Goal: Task Accomplishment & Management: Manage account settings

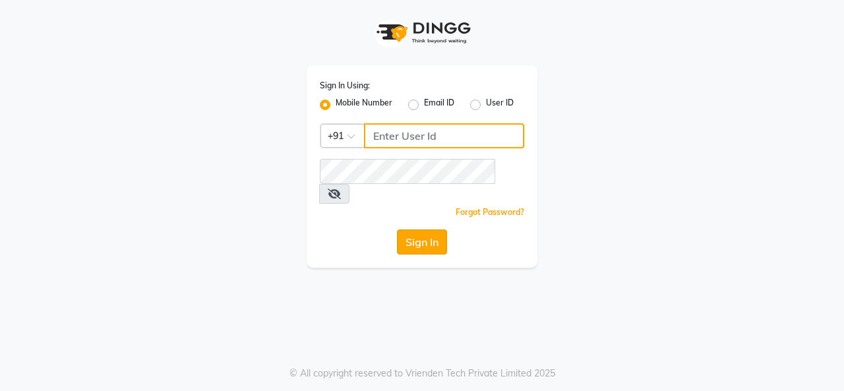
type input "7391062058"
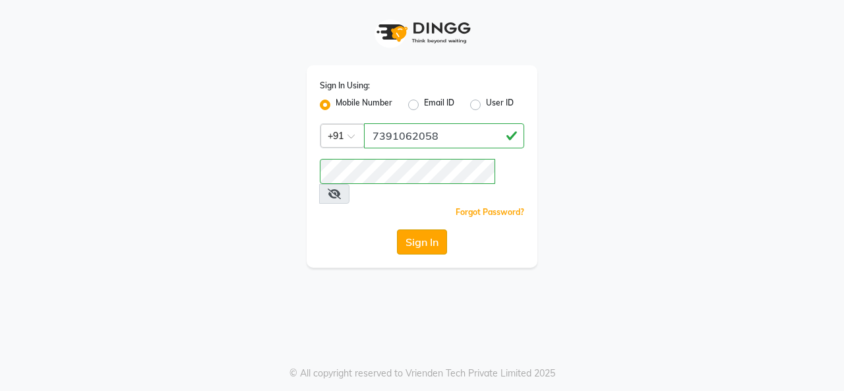
click at [419, 229] on button "Sign In" at bounding box center [422, 241] width 50 height 25
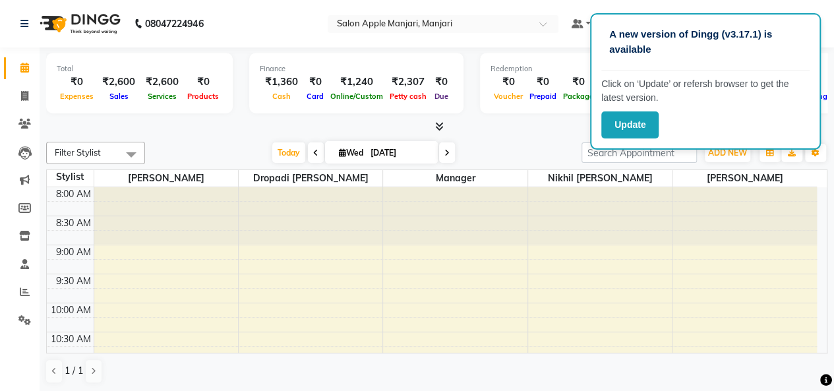
click at [419, 229] on div at bounding box center [455, 215] width 144 height 57
click at [621, 113] on button "Update" at bounding box center [629, 124] width 57 height 27
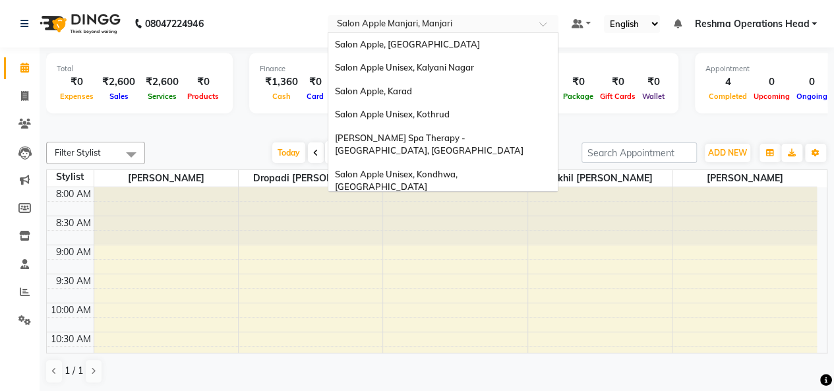
click at [404, 22] on input "text" at bounding box center [429, 24] width 191 height 13
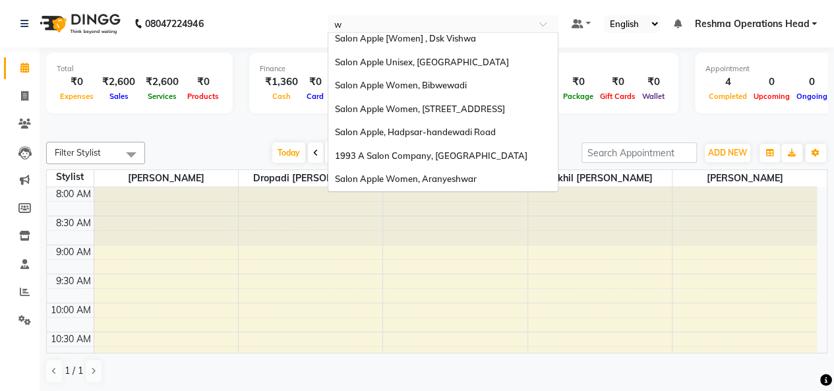
type input "wa"
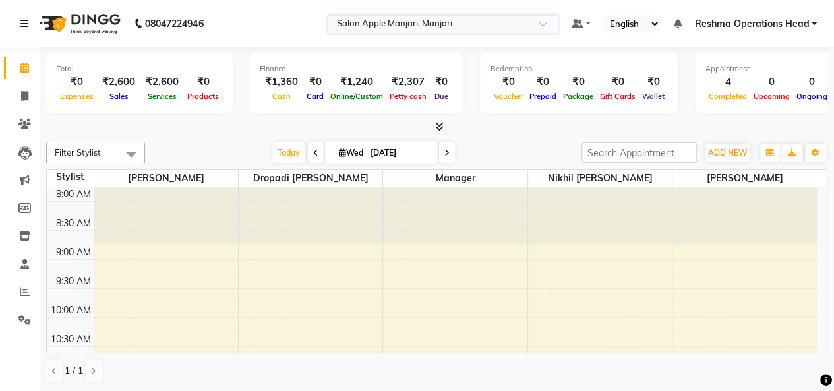
click at [523, 231] on div at bounding box center [455, 215] width 144 height 57
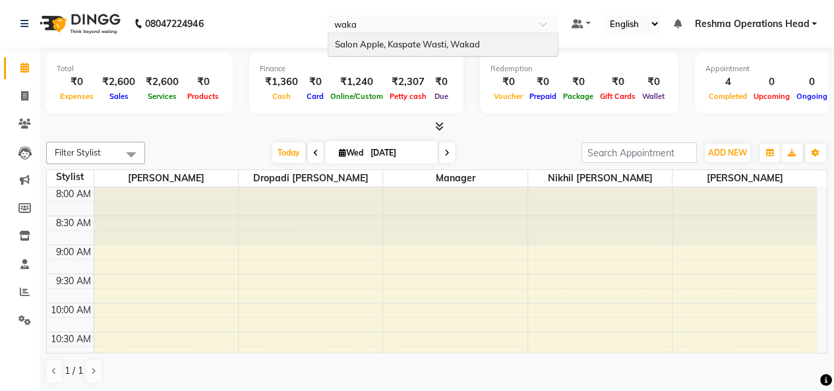
type input "wakad"
click at [440, 39] on span "Salon Apple, Kaspate Wasti, Wakad" at bounding box center [407, 44] width 145 height 11
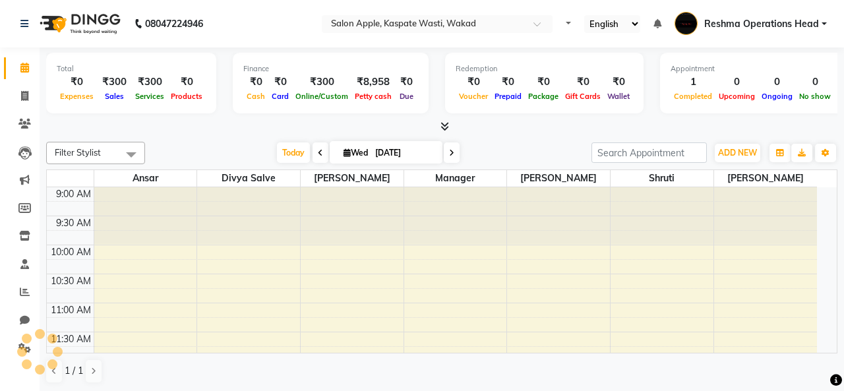
select select "en"
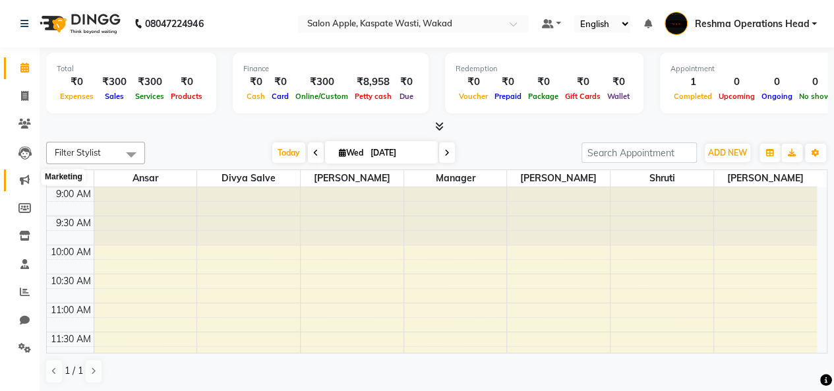
scroll to position [3, 0]
click at [30, 176] on span at bounding box center [24, 176] width 23 height 15
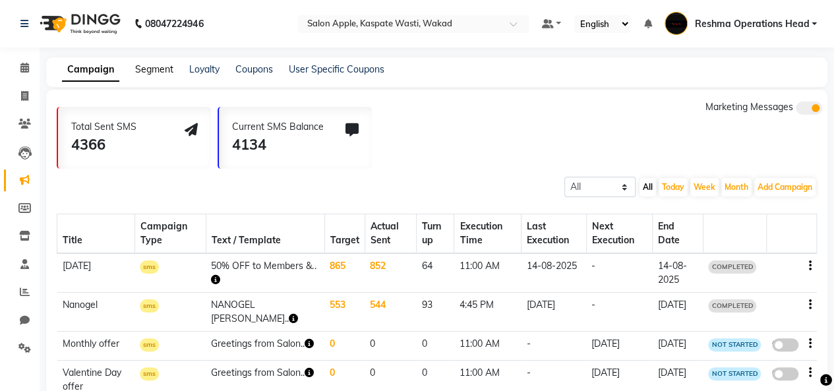
click at [146, 63] on link "Segment" at bounding box center [154, 69] width 38 height 12
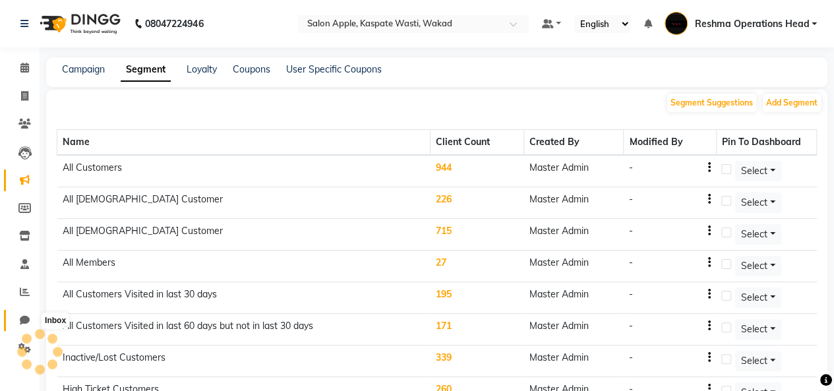
click at [23, 321] on icon at bounding box center [25, 320] width 10 height 10
select select "100"
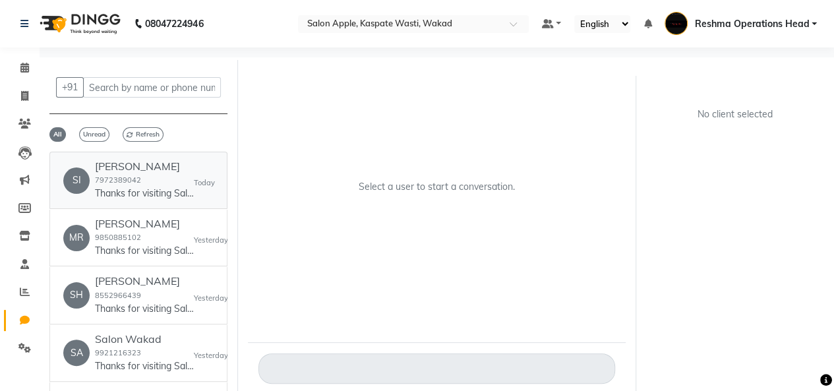
click at [157, 187] on p "Thanks for visiting Salon Apple, Kaspate Wasti, Wakad. Your bill amount is 300.…" at bounding box center [144, 194] width 99 height 14
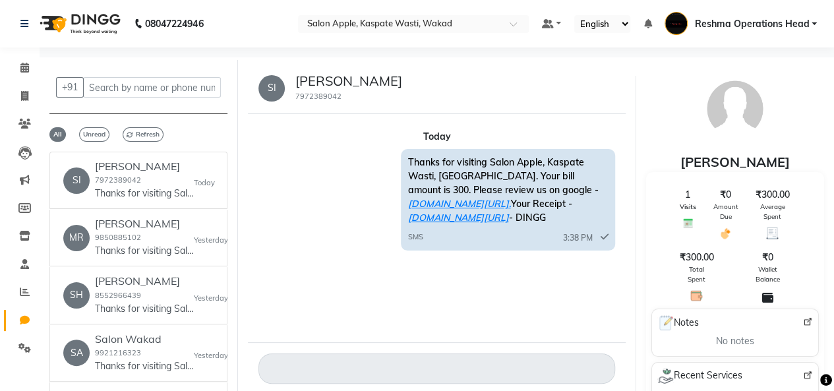
click at [410, 231] on span "SMS" at bounding box center [414, 236] width 15 height 11
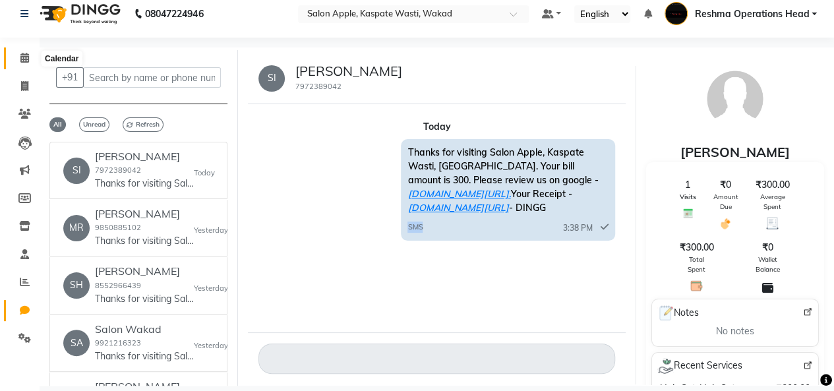
click at [25, 56] on icon at bounding box center [24, 58] width 9 height 10
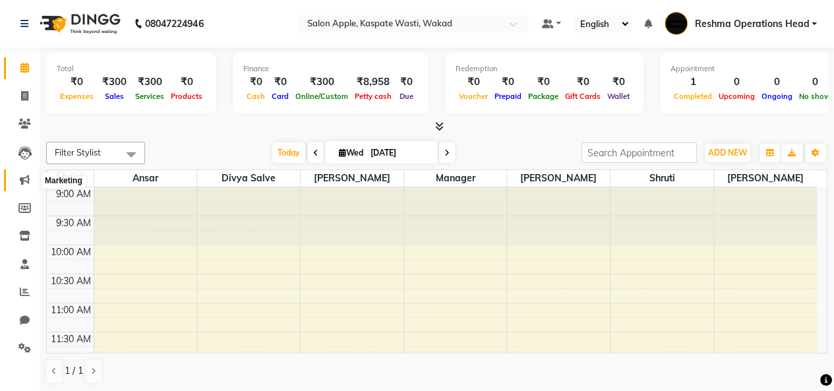
click at [32, 177] on span at bounding box center [24, 180] width 23 height 15
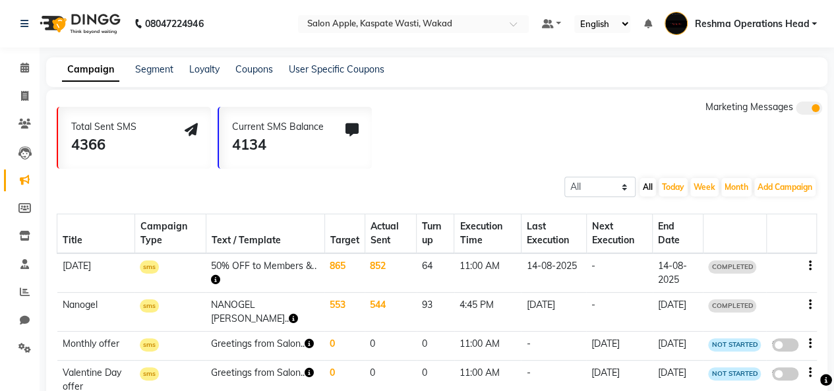
scroll to position [18, 0]
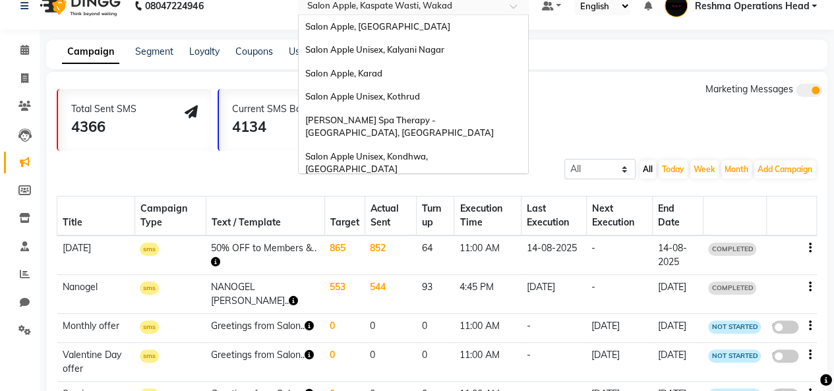
click at [397, 9] on input "text" at bounding box center [399, 7] width 191 height 13
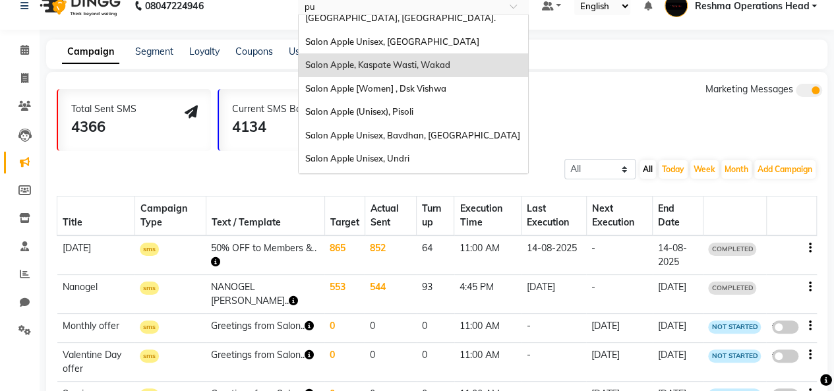
scroll to position [0, 0]
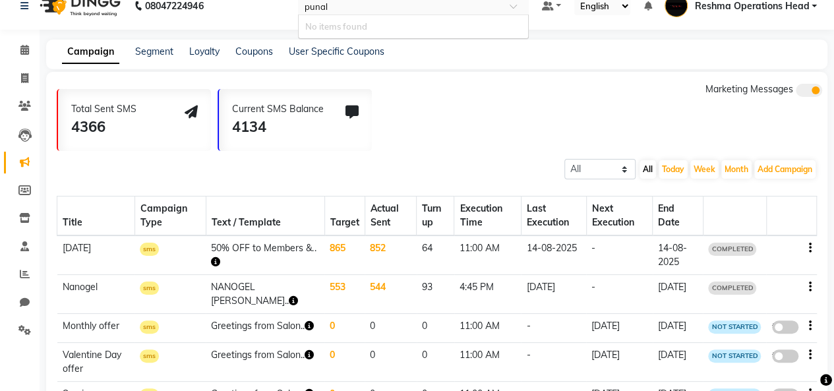
type input "puna"
click at [393, 20] on div "Salon Apple Punawale [Unisex], Punawale" at bounding box center [413, 27] width 229 height 24
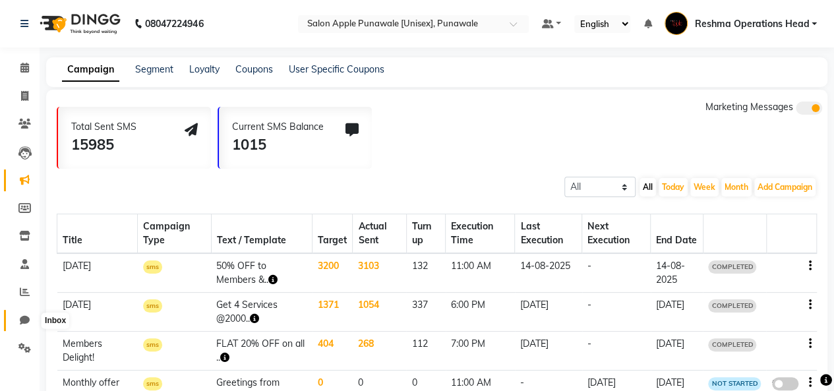
click at [24, 317] on icon at bounding box center [25, 320] width 10 height 10
select select "100"
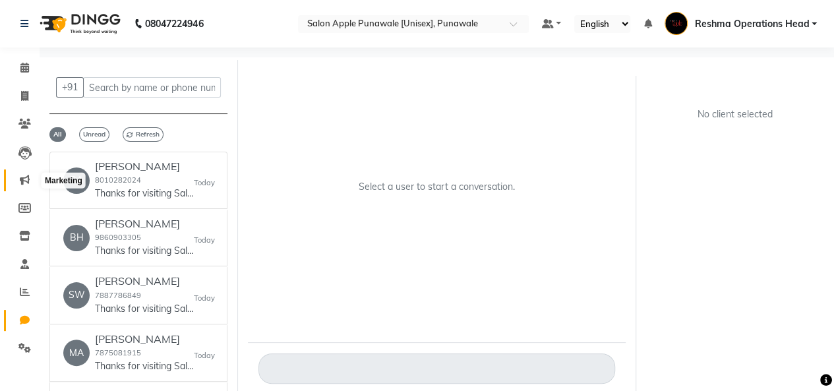
click at [24, 177] on icon at bounding box center [25, 180] width 10 height 10
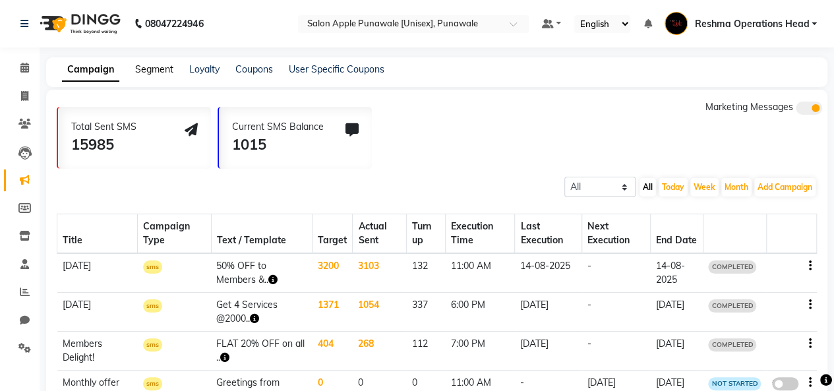
click at [152, 69] on link "Segment" at bounding box center [154, 69] width 38 height 12
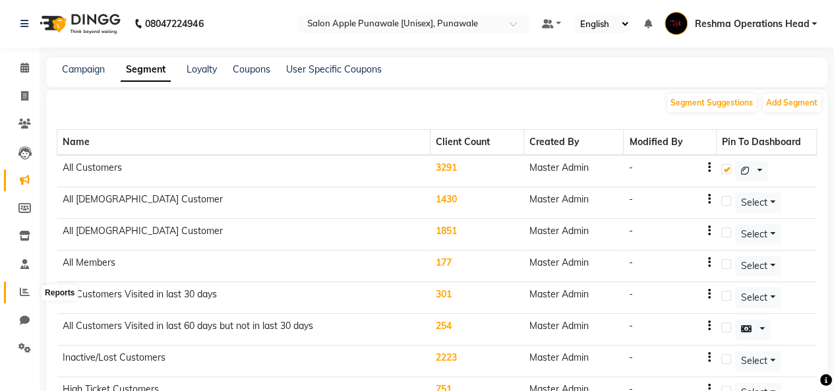
click at [20, 288] on icon at bounding box center [25, 292] width 10 height 10
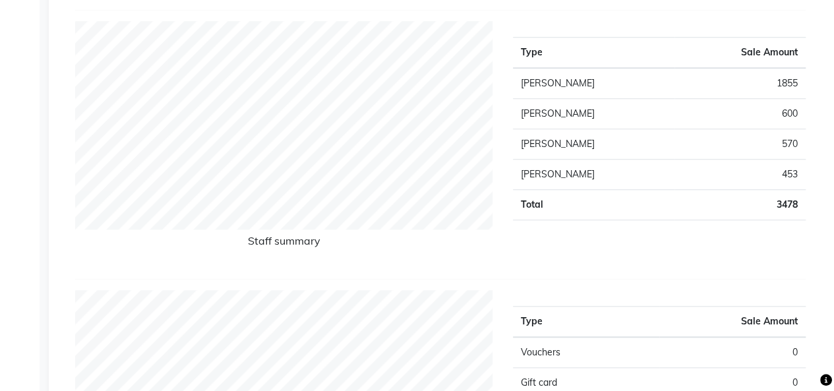
scroll to position [443, 0]
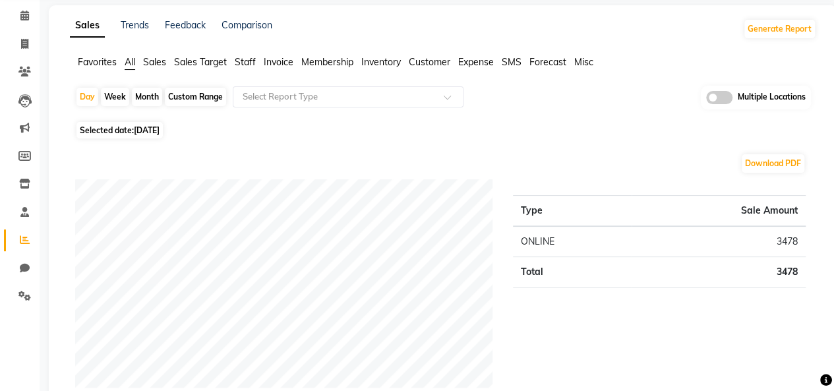
scroll to position [0, 0]
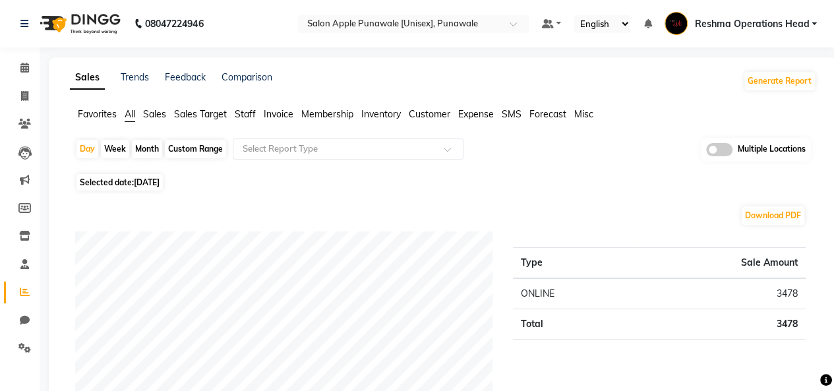
click at [246, 113] on span "Staff" at bounding box center [245, 114] width 21 height 12
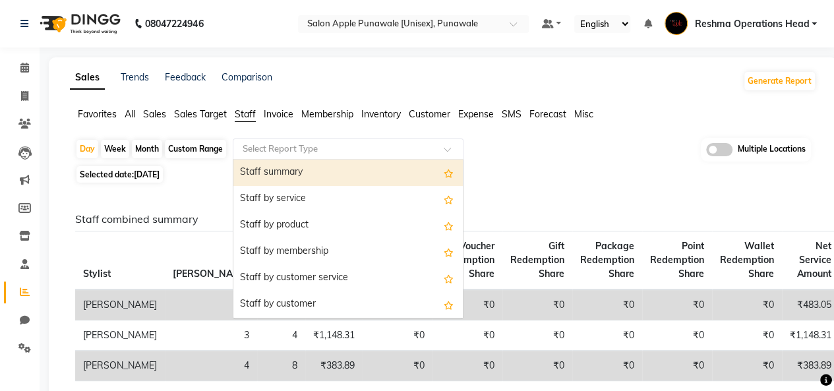
click at [322, 144] on input "text" at bounding box center [335, 148] width 190 height 13
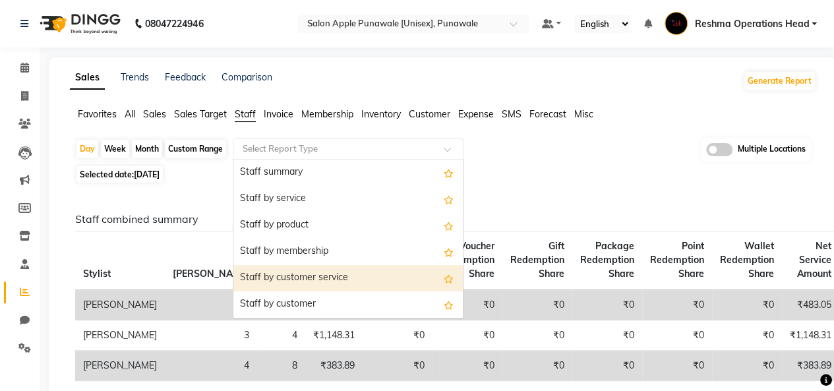
click at [314, 274] on div "Staff by customer service" at bounding box center [347, 278] width 229 height 26
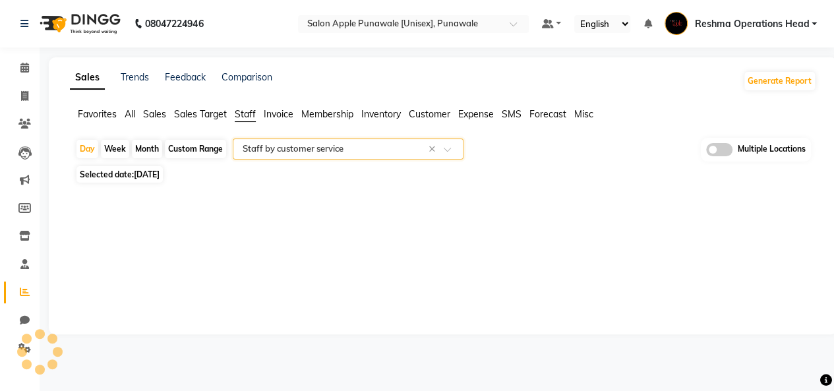
select select "full_report"
select select "csv"
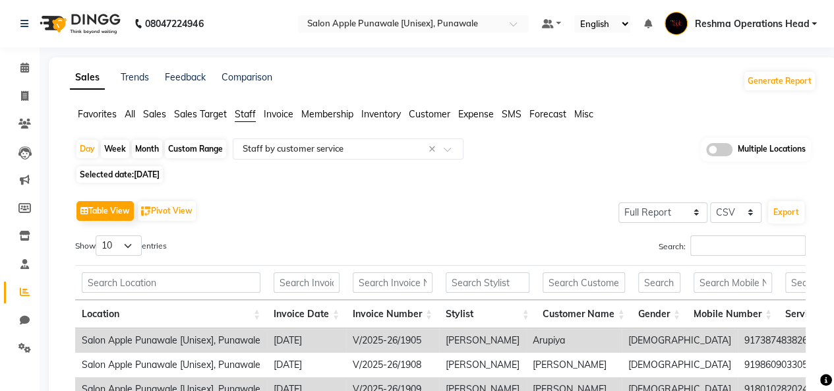
click at [212, 152] on div "Custom Range" at bounding box center [195, 149] width 61 height 18
select select "9"
select select "2025"
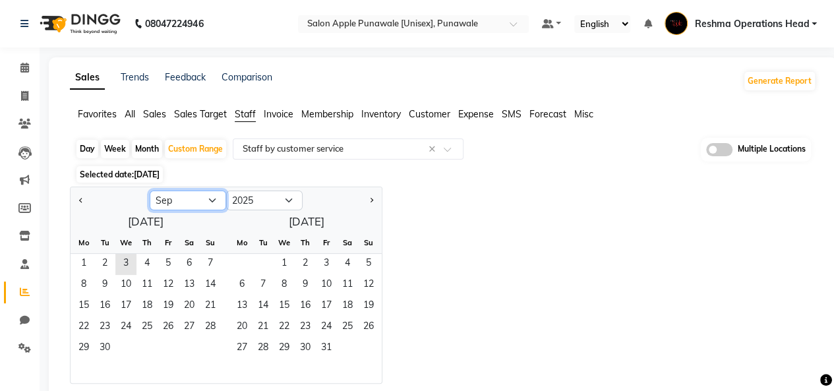
click at [185, 199] on select "Jan Feb Mar Apr May Jun [DATE] Aug Sep Oct Nov Dec" at bounding box center [188, 200] width 76 height 20
click at [150, 190] on select "Jan Feb Mar Apr May Jun [DATE] Aug Sep Oct Nov Dec" at bounding box center [188, 200] width 76 height 20
click at [121, 260] on span "1" at bounding box center [125, 264] width 21 height 21
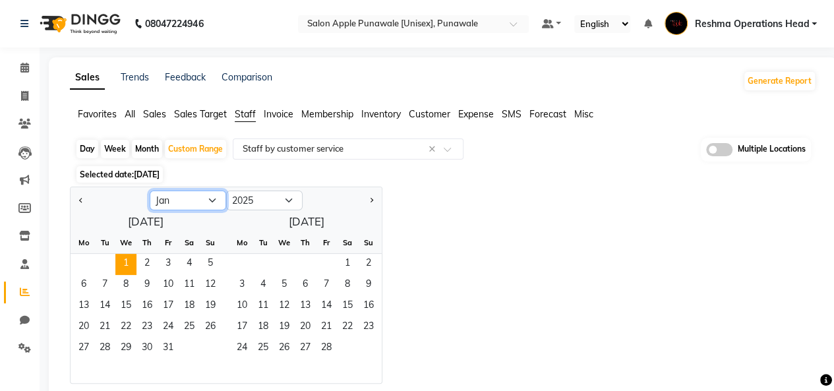
click at [190, 201] on select "Jan Feb Mar Apr May Jun [DATE] Aug Sep Oct Nov Dec" at bounding box center [188, 200] width 76 height 20
select select "8"
click at [150, 190] on select "Jan Feb Mar Apr May Jun [DATE] Aug Sep Oct Nov Dec" at bounding box center [188, 200] width 76 height 20
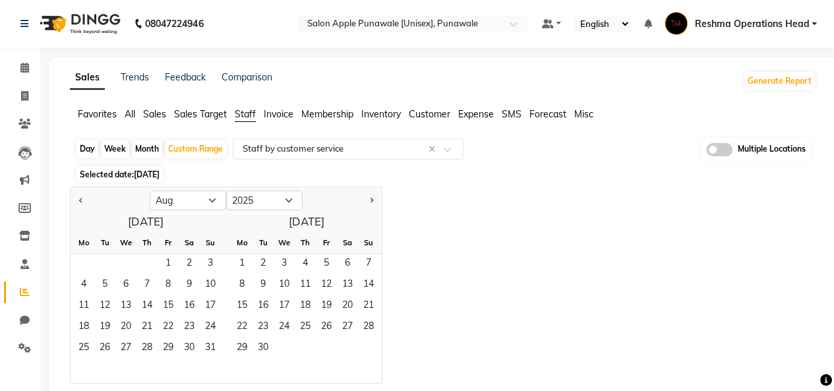
click at [221, 337] on ngb-datepicker-month "Mo Tu We Th Fr Sa Su 1 2 3 4 5 6 7 8 9 10 11 12 13 14 15 16 17 18 19 20 21 22 2…" at bounding box center [301, 307] width 161 height 151
click at [214, 347] on span "31" at bounding box center [210, 348] width 21 height 21
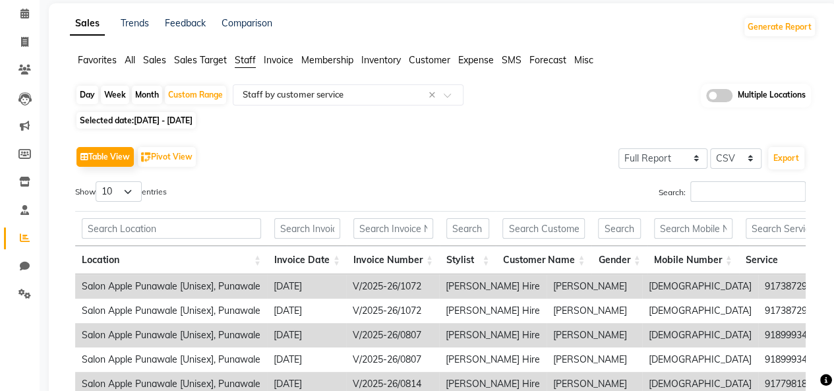
scroll to position [56, 0]
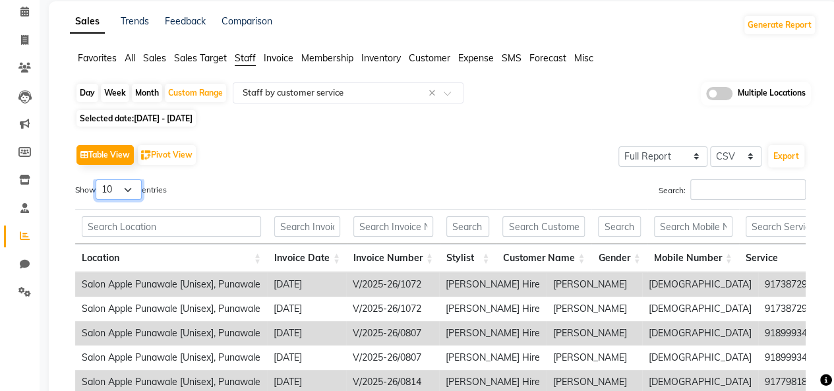
click at [117, 187] on select "10 25 50 100" at bounding box center [119, 189] width 46 height 20
select select "100"
click at [98, 179] on select "10 25 50 100" at bounding box center [119, 189] width 46 height 20
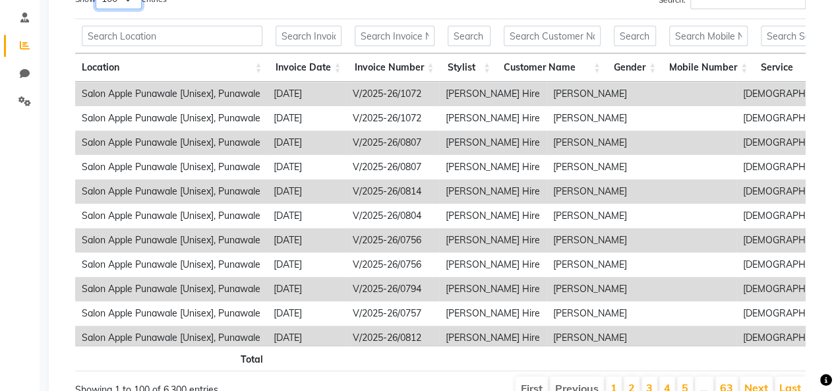
scroll to position [0, 0]
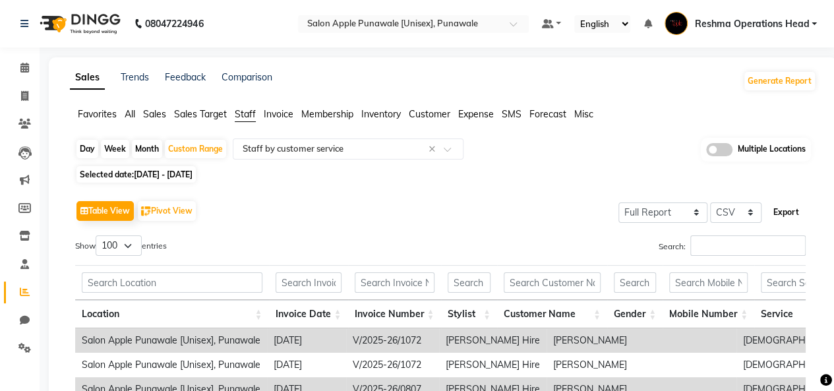
click at [791, 210] on button "Export" at bounding box center [786, 212] width 36 height 22
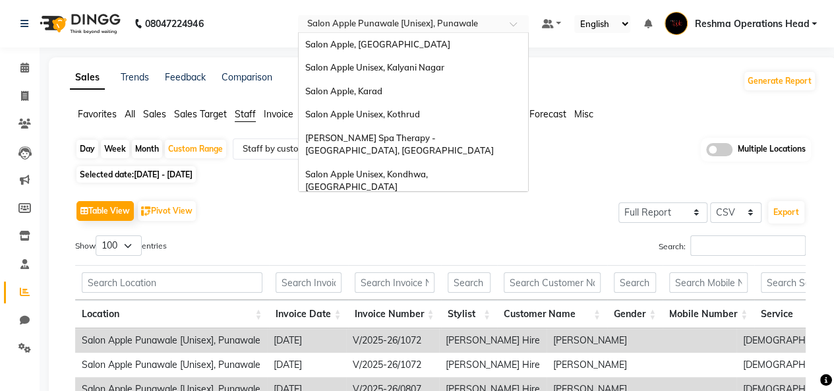
click at [440, 28] on input "text" at bounding box center [399, 24] width 191 height 13
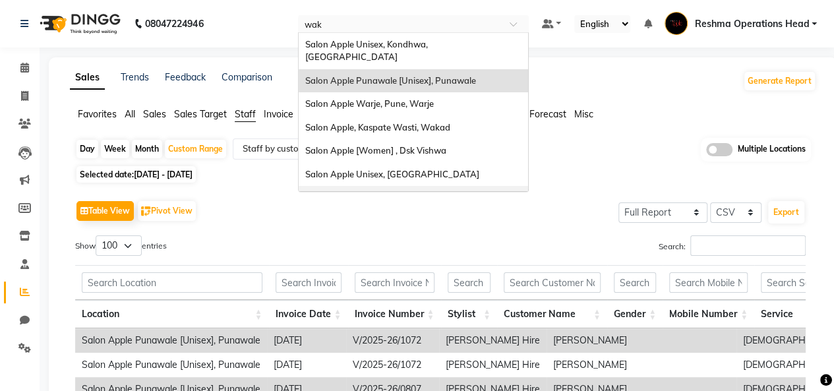
type input "waka"
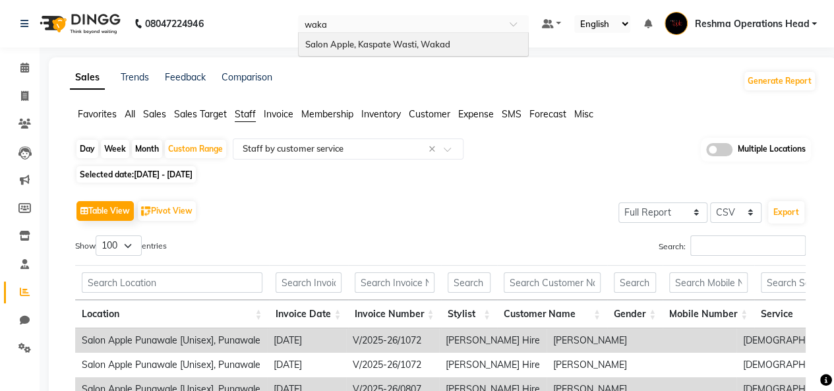
click at [440, 42] on span "Salon Apple, Kaspate Wasti, Wakad" at bounding box center [377, 44] width 145 height 11
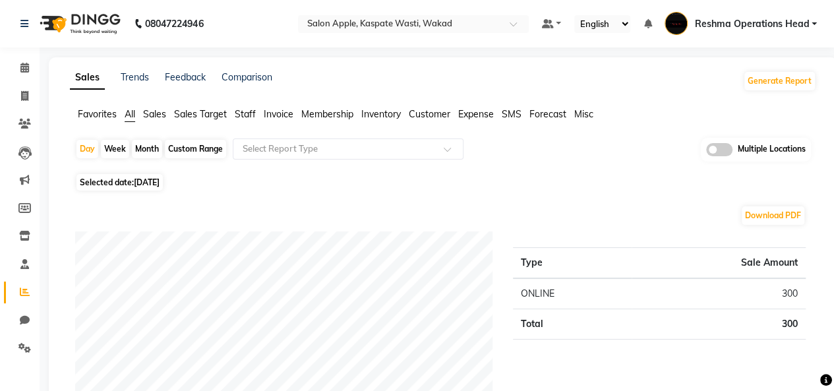
click at [244, 113] on span "Staff" at bounding box center [245, 114] width 21 height 12
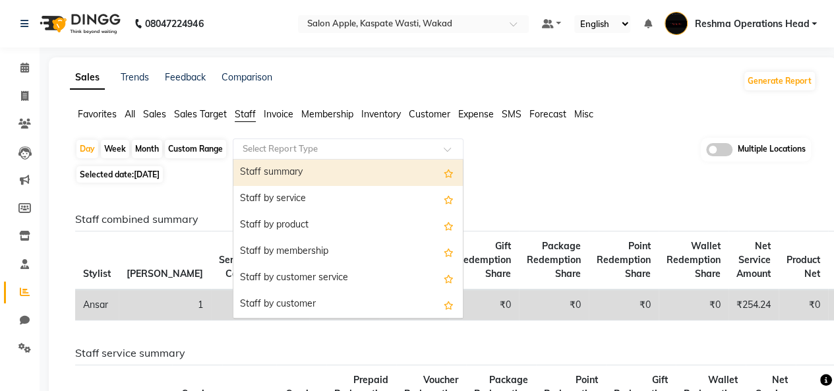
click at [273, 152] on input "text" at bounding box center [335, 148] width 190 height 13
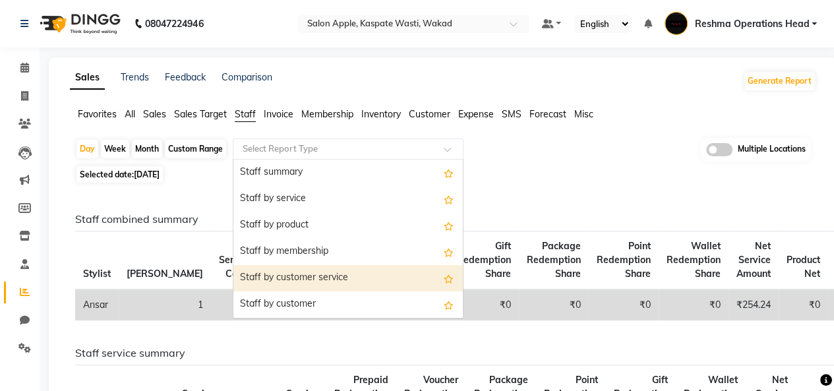
click at [317, 275] on div "Staff by customer service" at bounding box center [347, 278] width 229 height 26
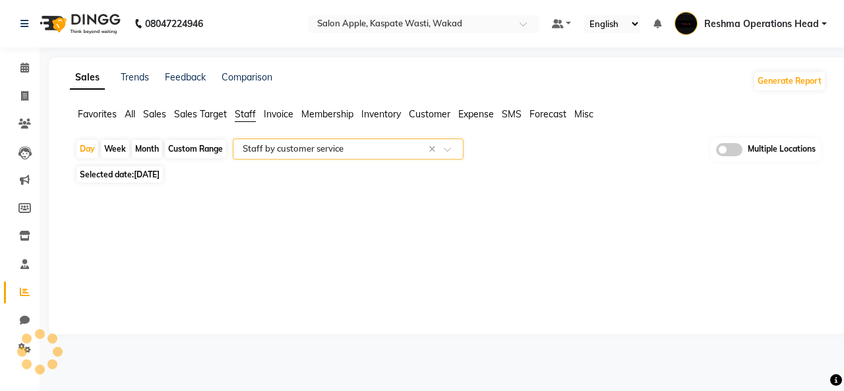
select select "full_report"
select select "csv"
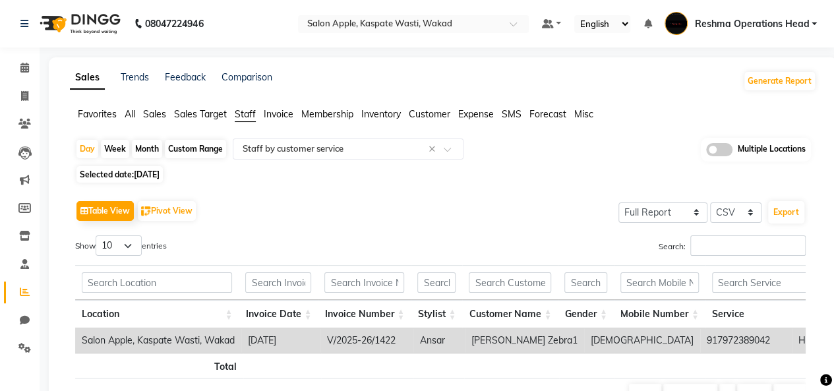
click at [204, 148] on div "Custom Range" at bounding box center [195, 149] width 61 height 18
select select "9"
select select "2025"
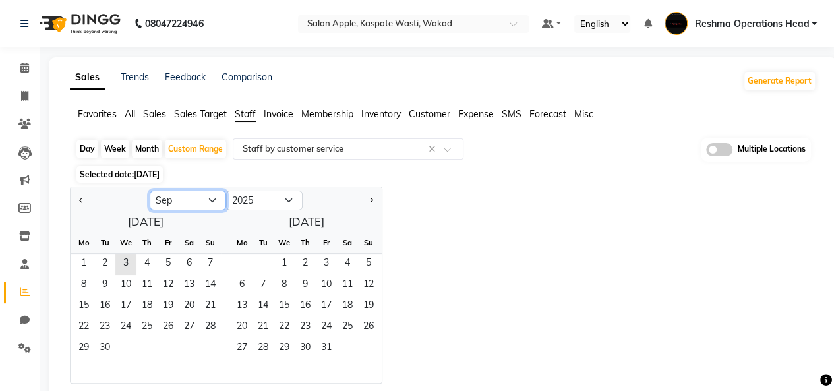
click at [192, 198] on select "Jan Feb Mar Apr May Jun [DATE] Aug Sep Oct Nov Dec" at bounding box center [188, 200] width 76 height 20
click at [150, 190] on select "Jan Feb Mar Apr May Jun [DATE] Aug Sep Oct Nov Dec" at bounding box center [188, 200] width 76 height 20
click at [125, 259] on span "1" at bounding box center [125, 264] width 21 height 21
click at [214, 202] on select "Jan Feb Mar Apr May Jun [DATE] Aug Sep Oct Nov Dec" at bounding box center [188, 200] width 76 height 20
select select "8"
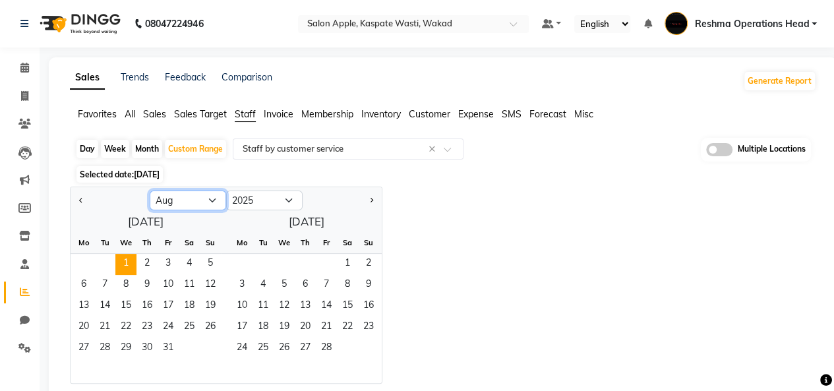
click at [150, 190] on select "Jan Feb Mar Apr May Jun [DATE] Aug Sep Oct Nov Dec" at bounding box center [188, 200] width 76 height 20
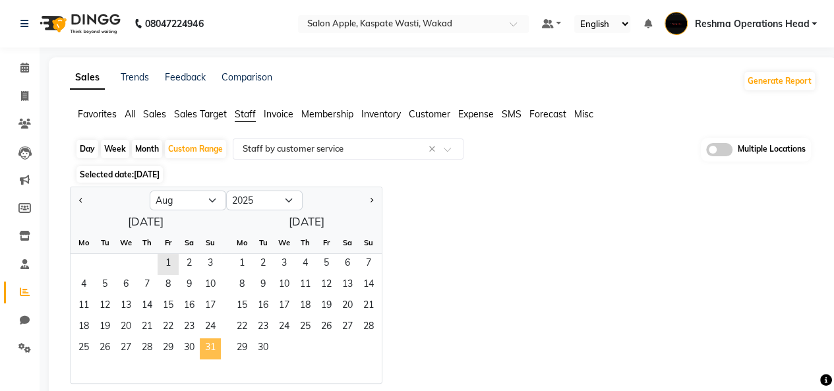
click at [205, 346] on span "31" at bounding box center [210, 348] width 21 height 21
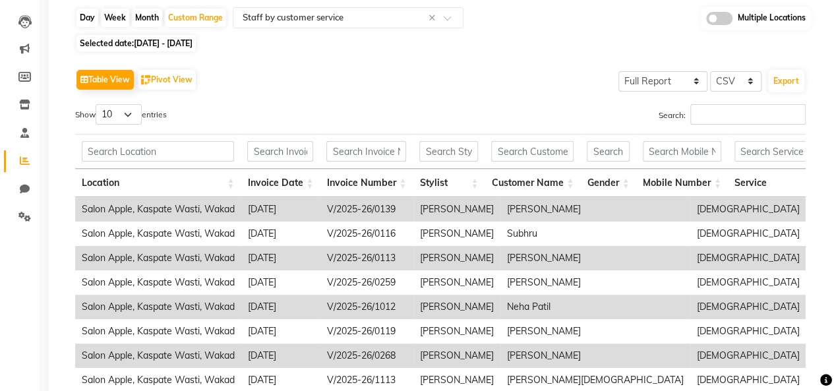
scroll to position [133, 0]
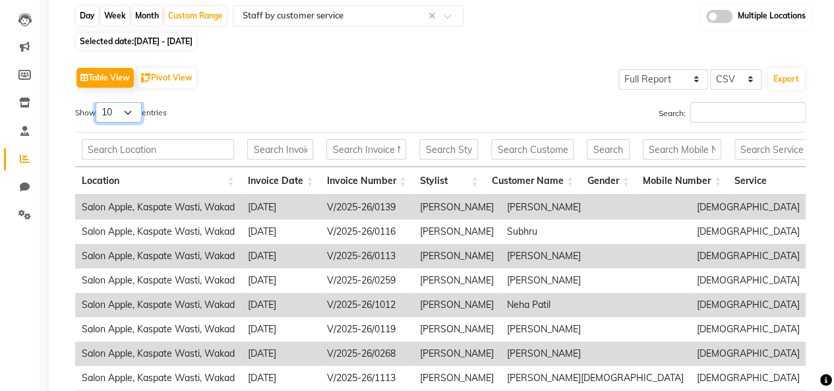
click at [136, 115] on select "10 25 50 100" at bounding box center [119, 112] width 46 height 20
select select "100"
click at [98, 102] on select "10 25 50 100" at bounding box center [119, 112] width 46 height 20
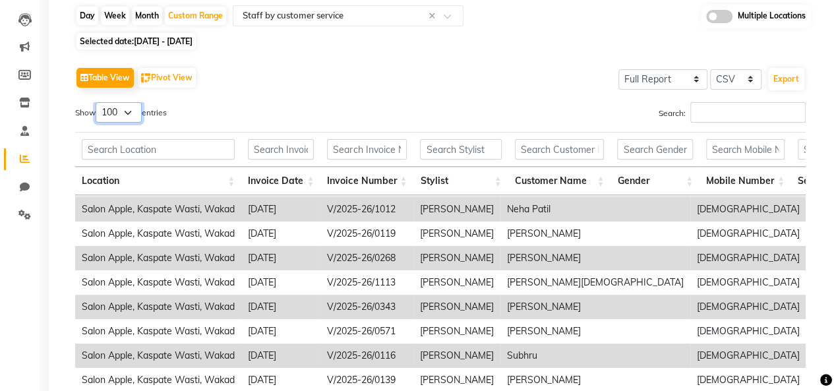
scroll to position [79, 0]
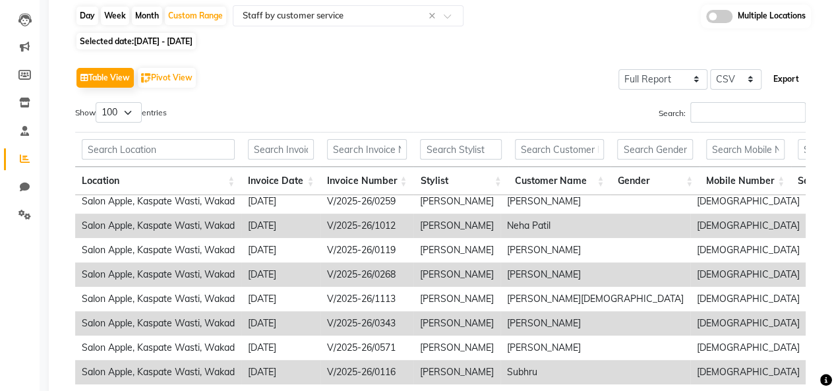
click at [794, 82] on button "Export" at bounding box center [786, 79] width 36 height 22
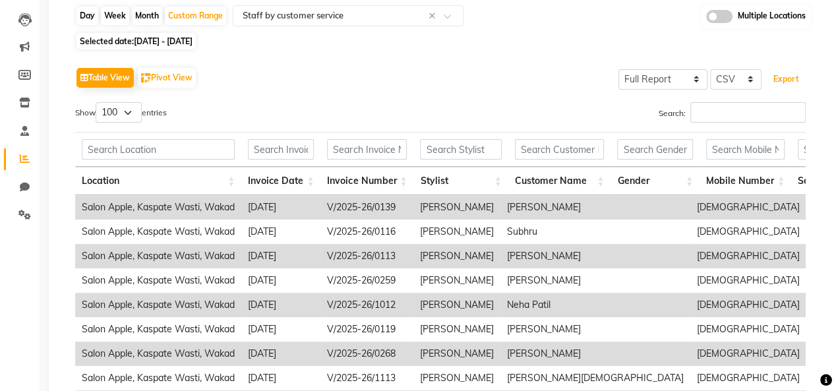
scroll to position [0, 0]
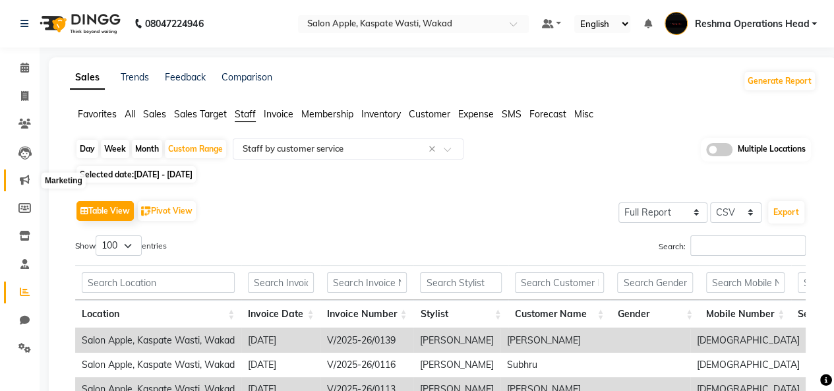
click at [24, 175] on icon at bounding box center [25, 180] width 10 height 10
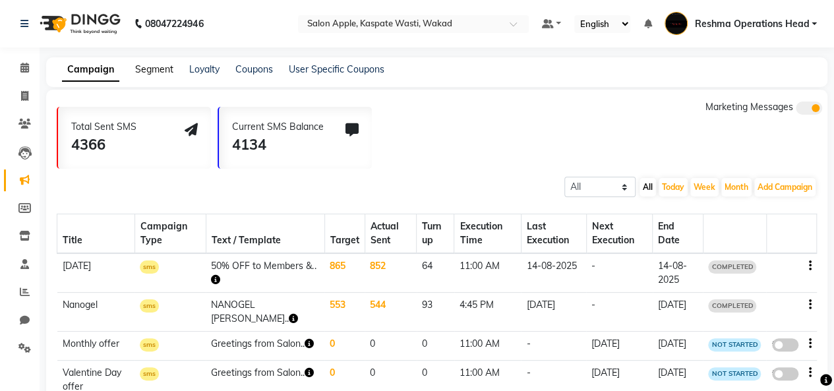
click at [144, 69] on link "Segment" at bounding box center [154, 69] width 38 height 12
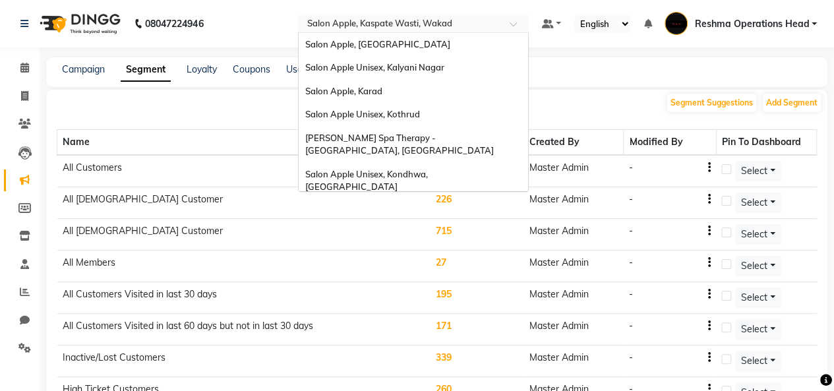
click at [415, 27] on input "text" at bounding box center [399, 24] width 191 height 13
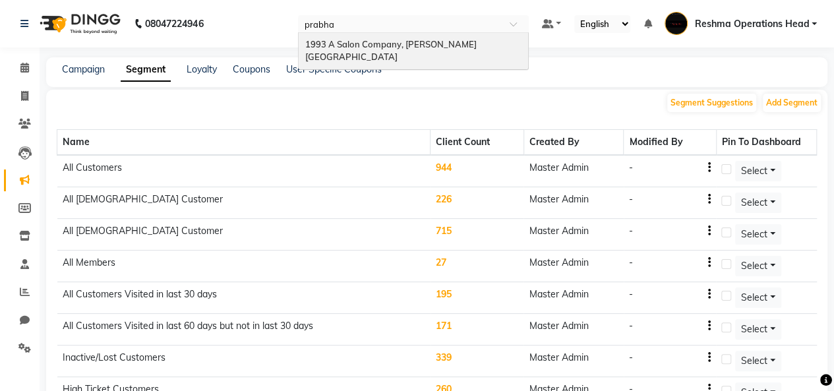
type input "prabhat"
click at [434, 47] on span "1993 A Salon Company, [PERSON_NAME][GEOGRAPHIC_DATA]" at bounding box center [390, 51] width 171 height 24
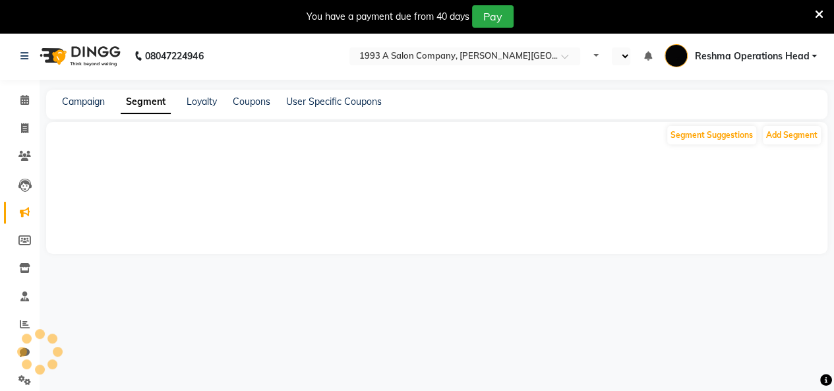
select select "en"
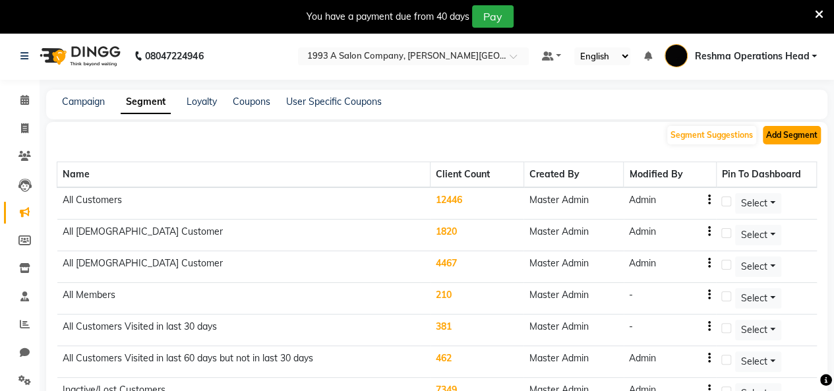
click at [787, 132] on button "Add Segment" at bounding box center [792, 135] width 58 height 18
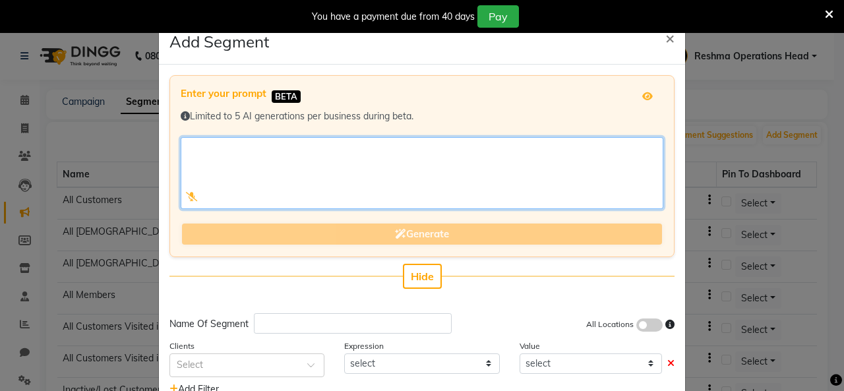
click at [260, 162] on textarea at bounding box center [422, 173] width 482 height 72
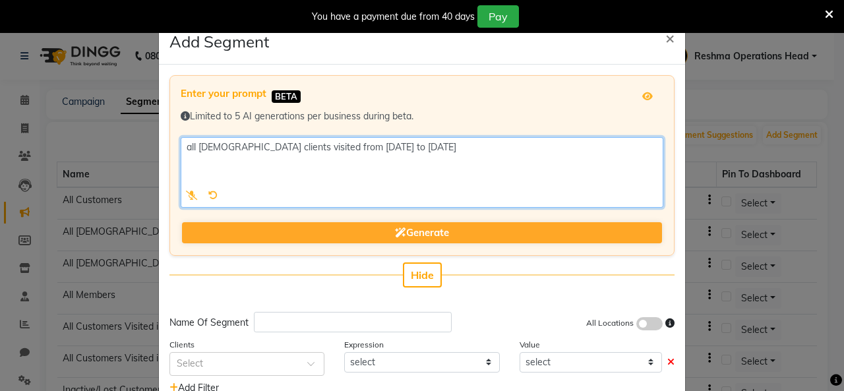
click at [312, 148] on textarea at bounding box center [422, 172] width 482 height 71
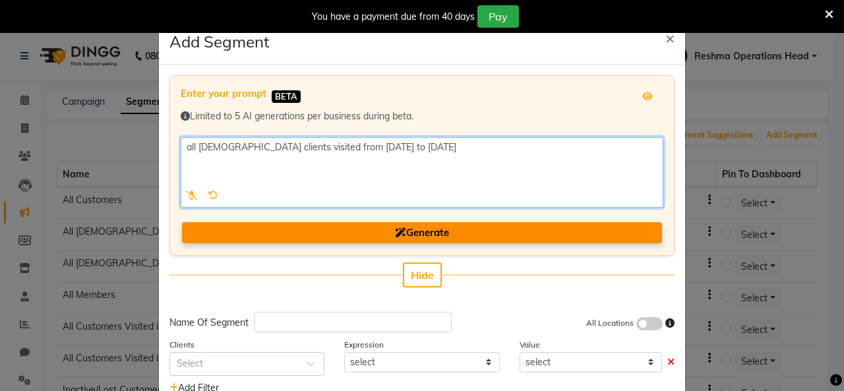
type textarea "all [DEMOGRAPHIC_DATA] clients visited from [DATE] to [DATE]"
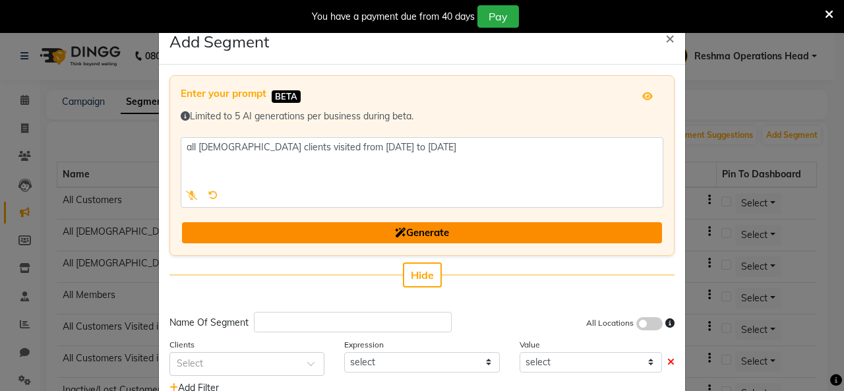
click at [448, 234] on button "Generate" at bounding box center [422, 233] width 480 height 22
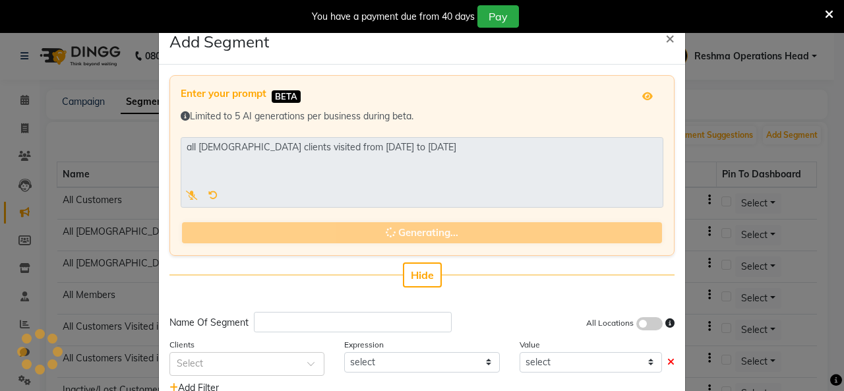
type input "[DEMOGRAPHIC_DATA] Clients [DATE] [DATE]"
select select ">="
select select "<="
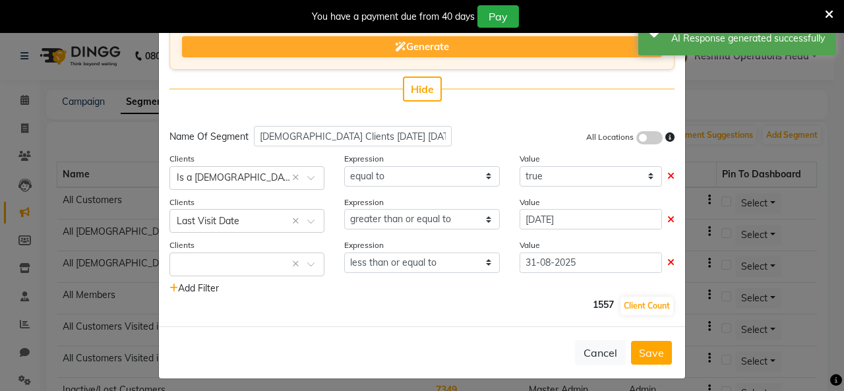
scroll to position [70, 0]
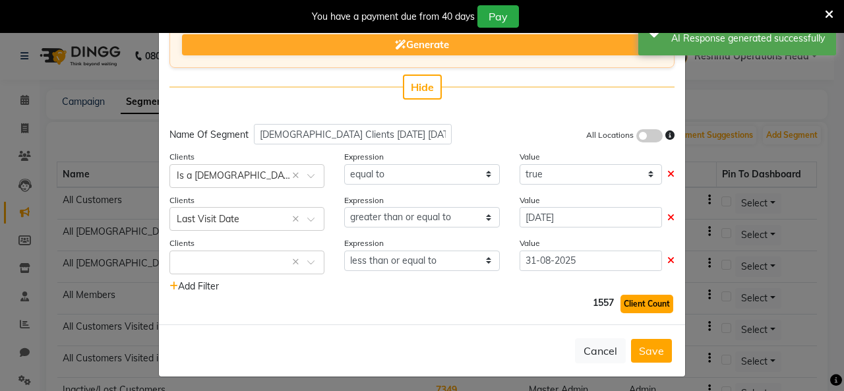
click at [630, 305] on button "Client Count" at bounding box center [646, 304] width 53 height 18
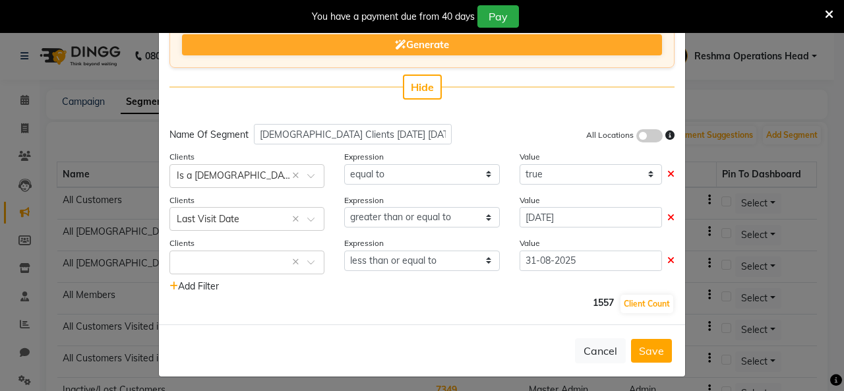
click at [593, 299] on span "1557" at bounding box center [603, 305] width 21 height 18
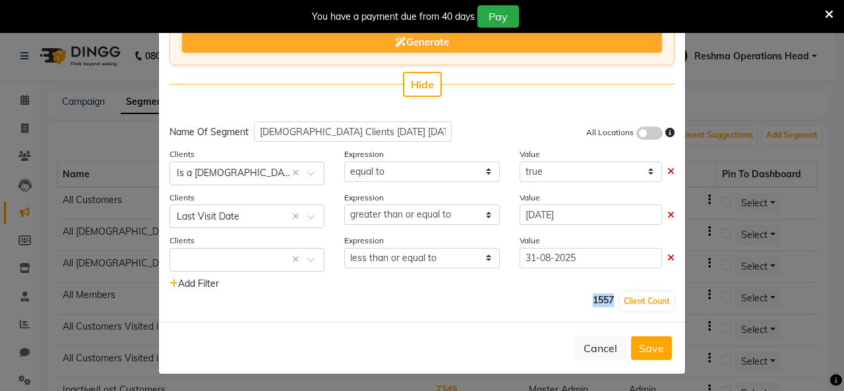
click at [493, 310] on div "Enter your prompt BETA Limited to 5 AI generations per business during beta. Ge…" at bounding box center [422, 157] width 526 height 330
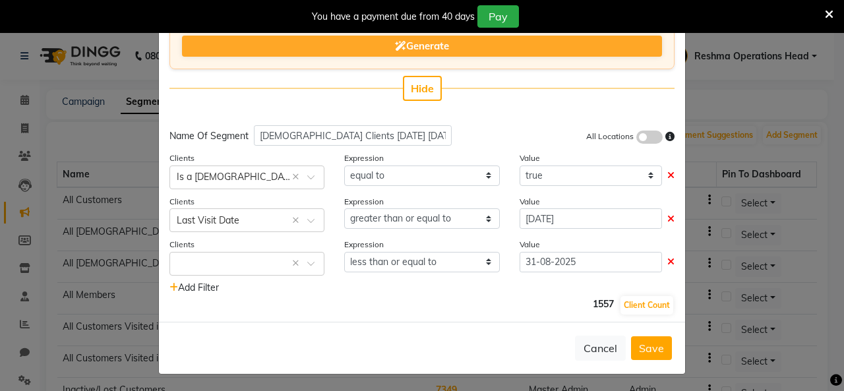
scroll to position [118, 0]
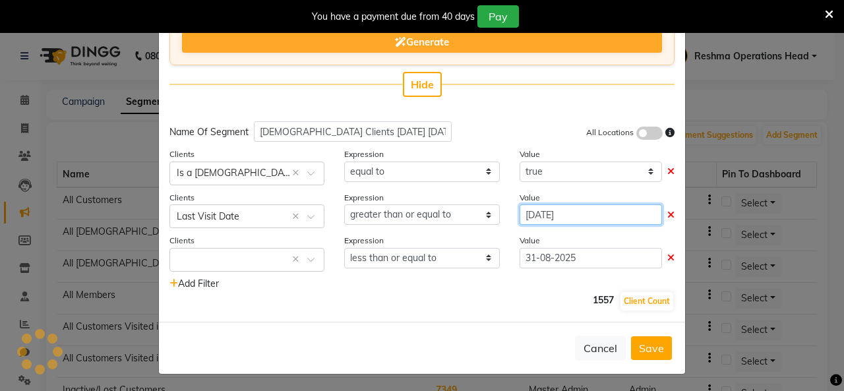
click at [571, 214] on input "[DATE]" at bounding box center [590, 214] width 142 height 20
select select "9"
select select "2024"
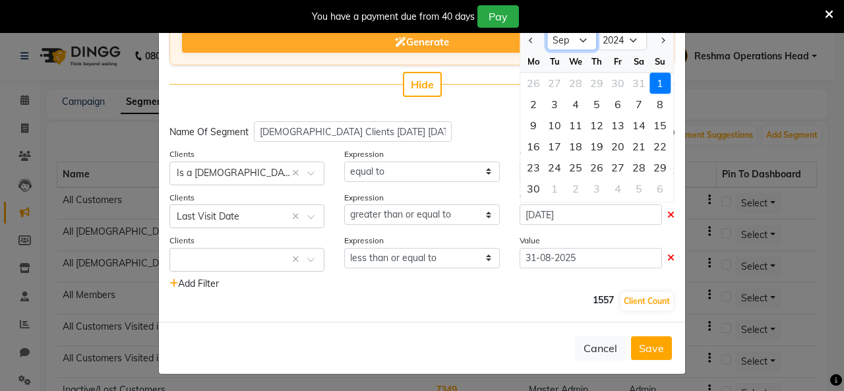
click at [575, 42] on select "Jan Feb Mar Apr May Jun [DATE] Aug Sep Oct Nov Dec" at bounding box center [571, 41] width 50 height 20
select select "12"
click at [546, 31] on select "Jan Feb Mar Apr May Jun [DATE] Aug Sep Oct Nov Dec" at bounding box center [571, 41] width 50 height 20
click at [650, 90] on div "1" at bounding box center [659, 83] width 21 height 21
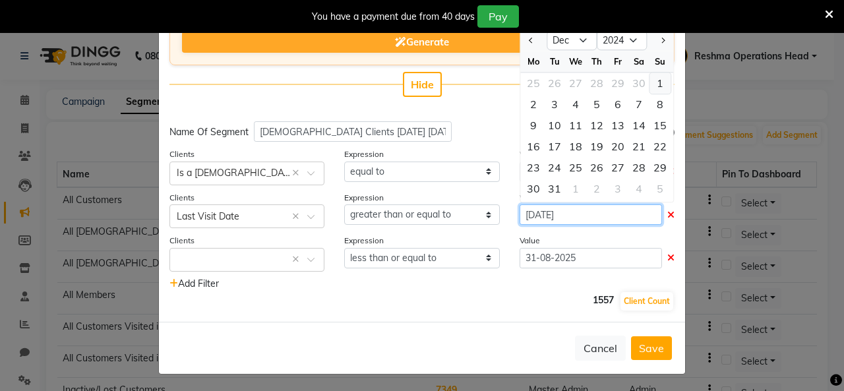
type input "[DATE]"
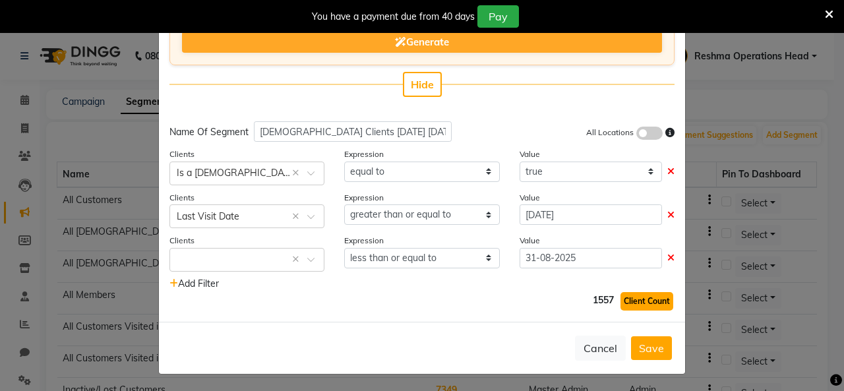
click at [635, 292] on button "Client Count" at bounding box center [646, 301] width 53 height 18
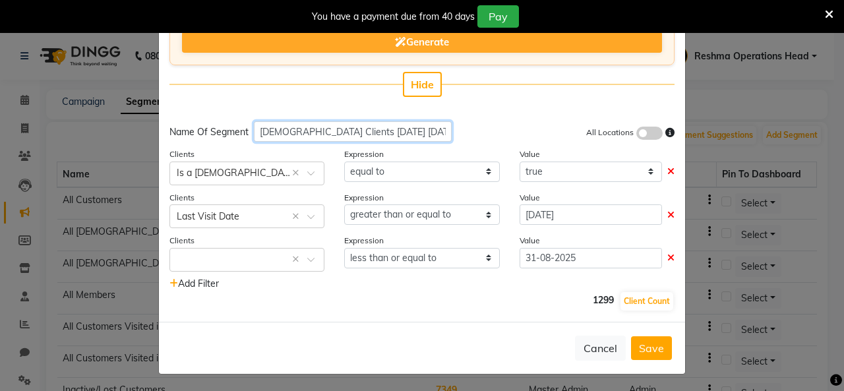
click at [331, 133] on input "[DEMOGRAPHIC_DATA] Clients [DATE] [DATE]" at bounding box center [353, 131] width 198 height 20
type input "[DEMOGRAPHIC_DATA] Clients [DATE] [DATE]"
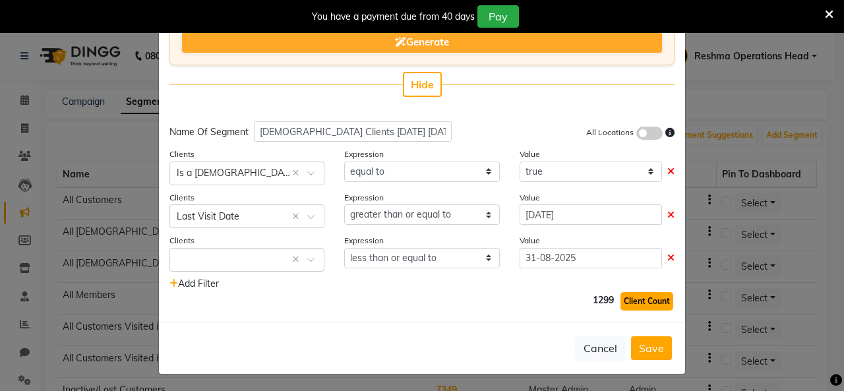
click at [634, 299] on button "Client Count" at bounding box center [646, 301] width 53 height 18
click at [651, 347] on button "Save" at bounding box center [651, 348] width 41 height 24
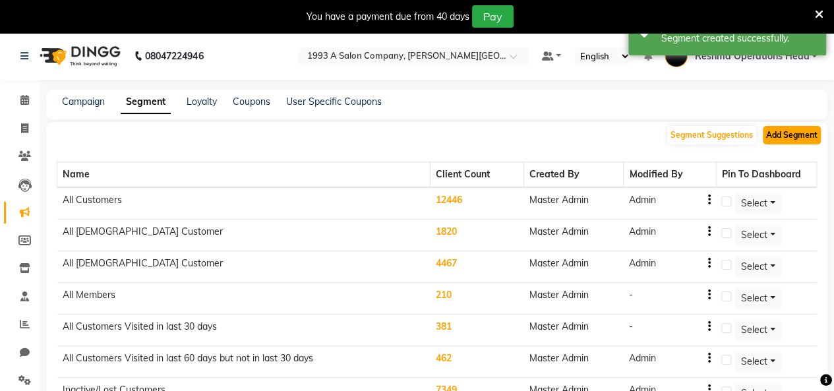
click at [791, 138] on button "Add Segment" at bounding box center [792, 135] width 58 height 18
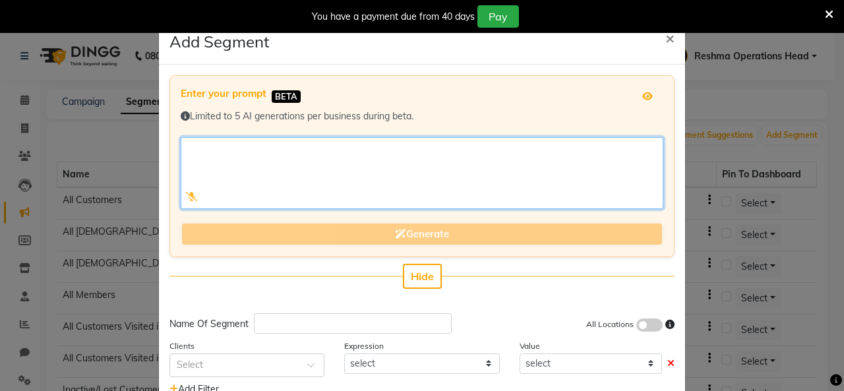
click at [301, 155] on textarea at bounding box center [422, 173] width 482 height 72
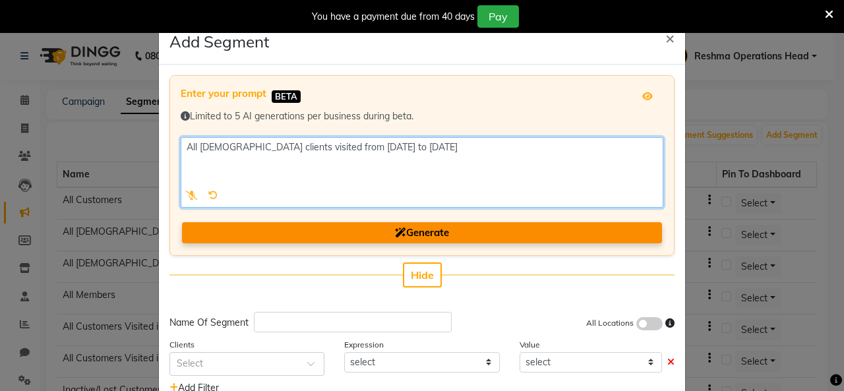
type textarea "All [DEMOGRAPHIC_DATA] clients visited from [DATE] to [DATE]"
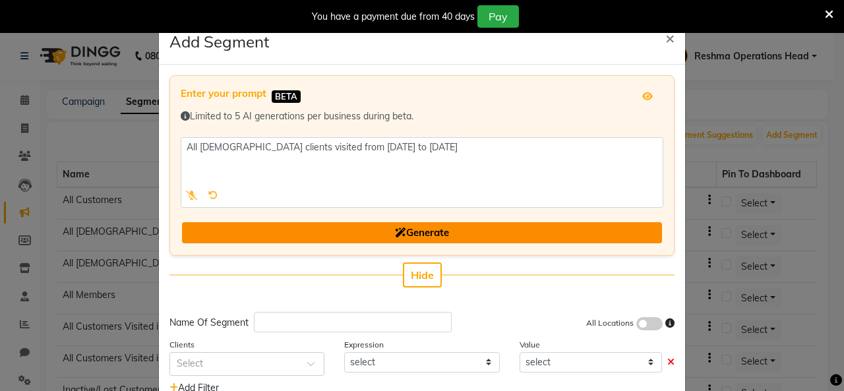
click at [429, 237] on span "Generate" at bounding box center [422, 232] width 54 height 13
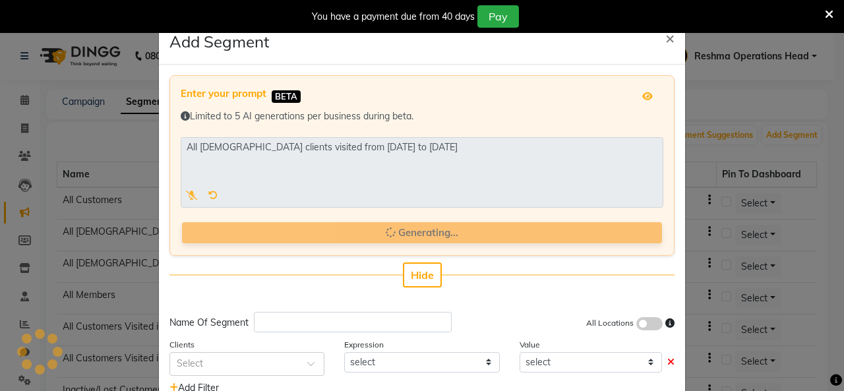
type input "[DEMOGRAPHIC_DATA] Clients [DATE] [DATE]"
select select ">="
select select "<="
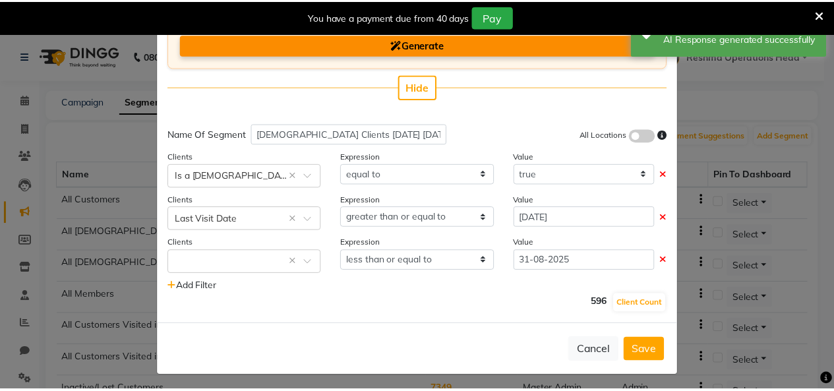
scroll to position [72, 0]
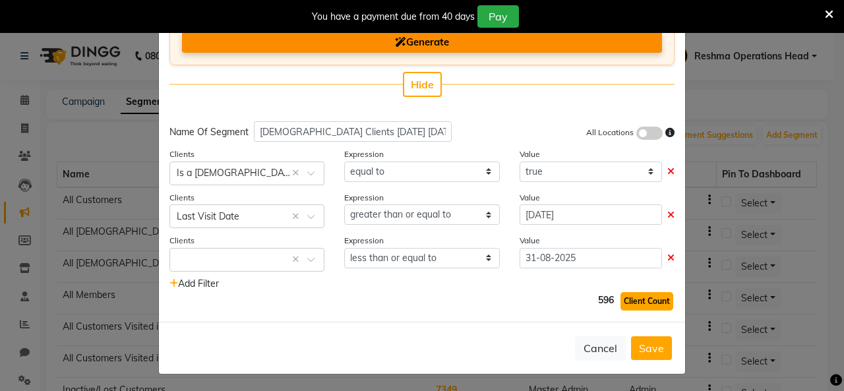
click at [623, 302] on button "Client Count" at bounding box center [646, 301] width 53 height 18
click at [642, 347] on button "Save" at bounding box center [651, 348] width 41 height 24
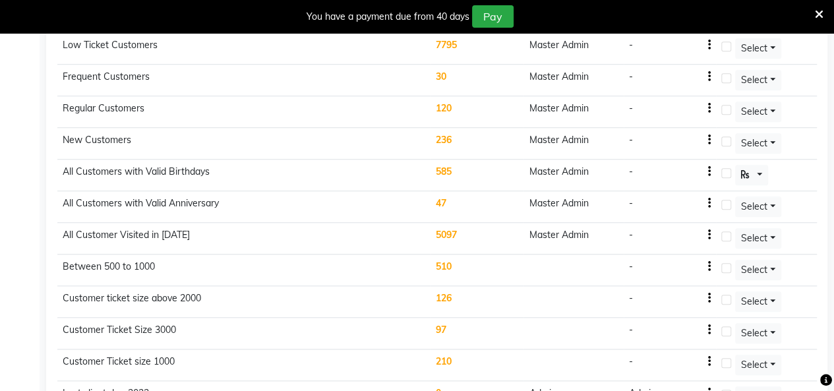
scroll to position [0, 0]
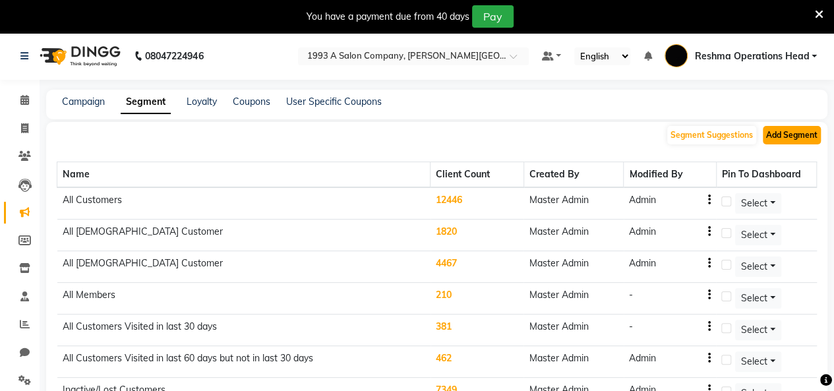
click at [787, 134] on button "Add Segment" at bounding box center [792, 135] width 58 height 18
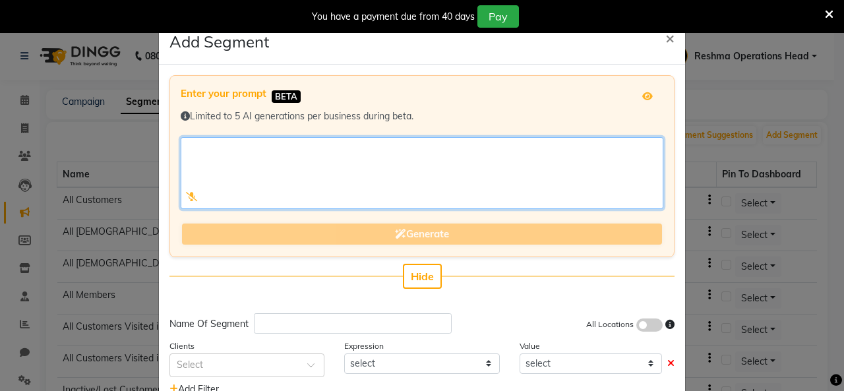
click at [427, 165] on textarea at bounding box center [422, 173] width 482 height 72
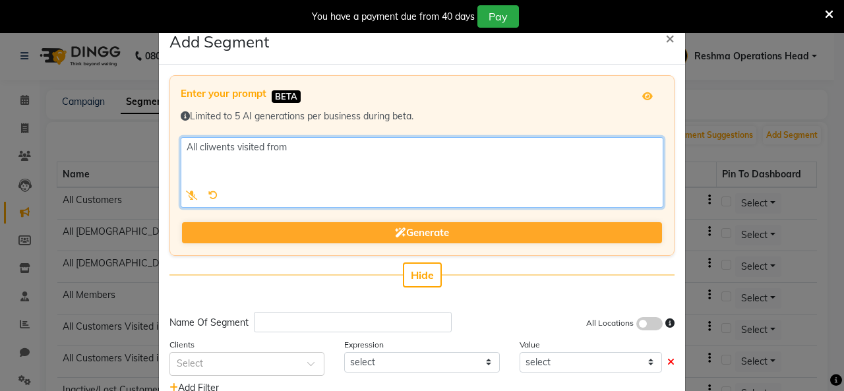
click at [200, 148] on textarea at bounding box center [422, 172] width 482 height 71
click at [312, 144] on textarea at bounding box center [422, 172] width 482 height 71
click at [301, 146] on textarea at bounding box center [422, 172] width 482 height 71
click at [370, 146] on textarea at bounding box center [422, 172] width 482 height 71
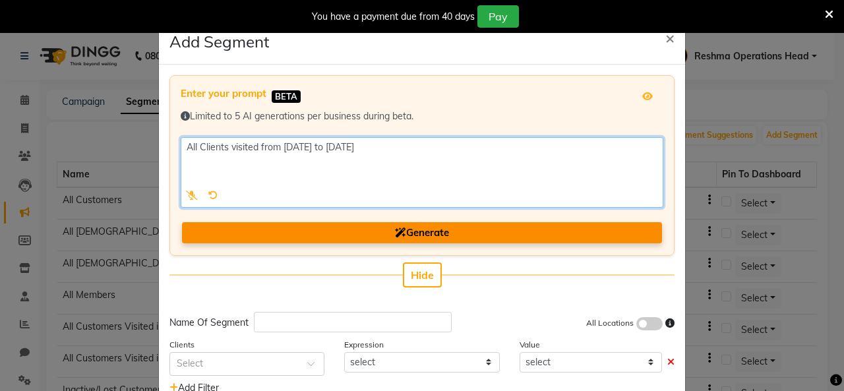
type textarea "All Clients visited from [DATE] to [DATE]"
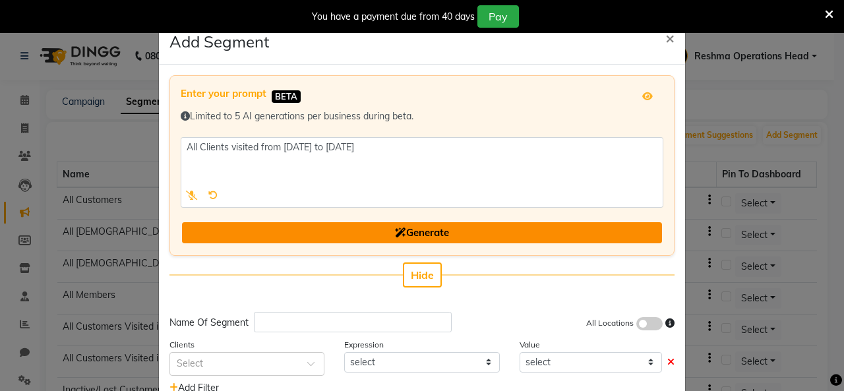
click at [447, 236] on button "Generate" at bounding box center [422, 233] width 480 height 22
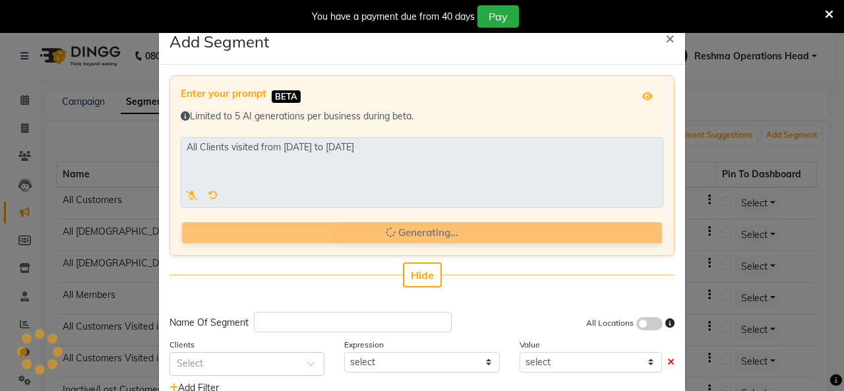
type input "Clients [DATE] [DATE]"
select select ">="
select select "<="
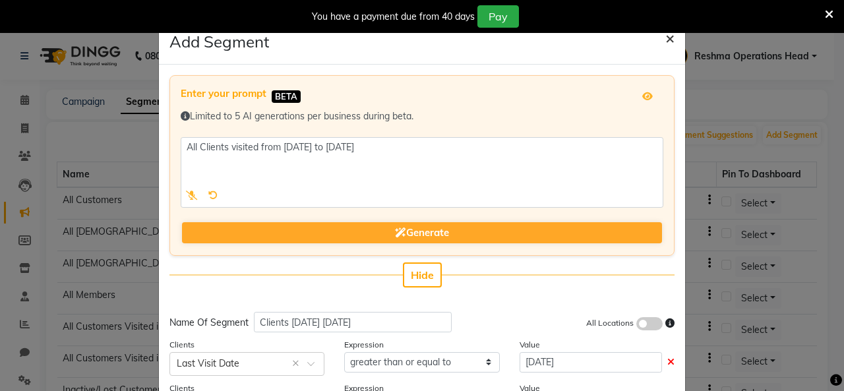
click at [665, 36] on span "×" at bounding box center [669, 38] width 9 height 20
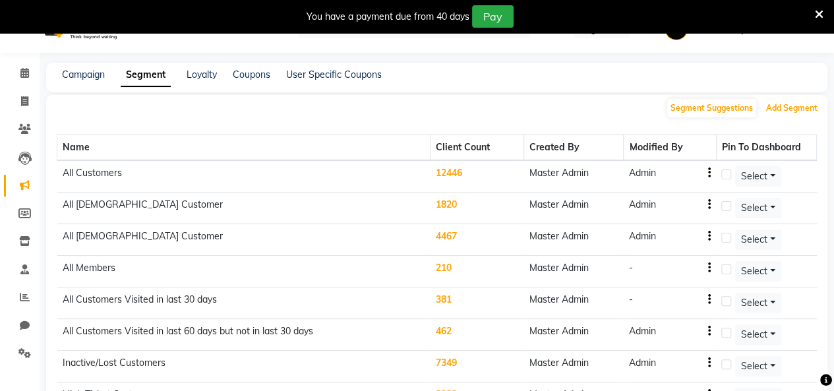
scroll to position [28, 0]
